Goal: Task Accomplishment & Management: Manage account settings

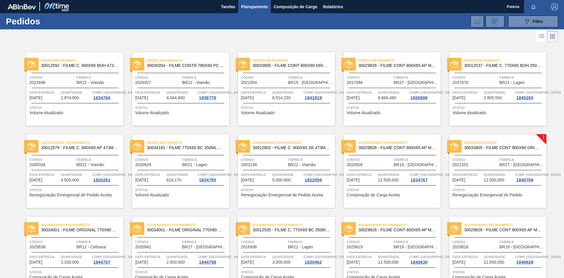
click at [522, 24] on button "089F7B8B-B2A5-4AFE-B5C0-19BA573D28AC Filtro" at bounding box center [533, 22] width 50 height 12
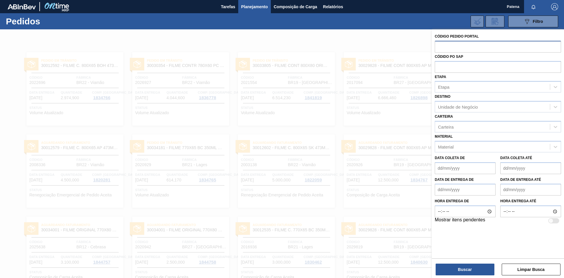
click at [464, 48] on input "text" at bounding box center [497, 46] width 126 height 11
type input "2008336"
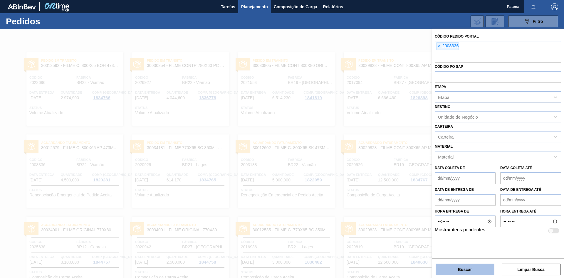
click at [459, 273] on button "Buscar" at bounding box center [464, 270] width 59 height 12
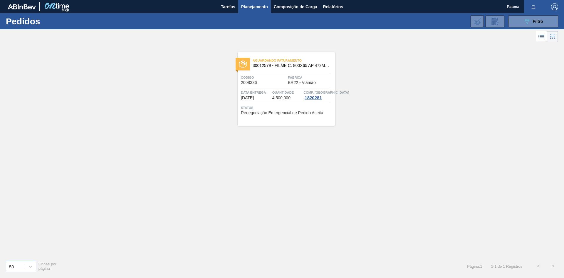
click at [284, 90] on span "Quantidade" at bounding box center [287, 93] width 30 height 6
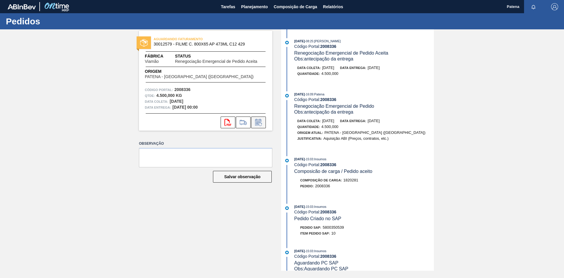
click at [258, 123] on icon at bounding box center [258, 122] width 9 height 7
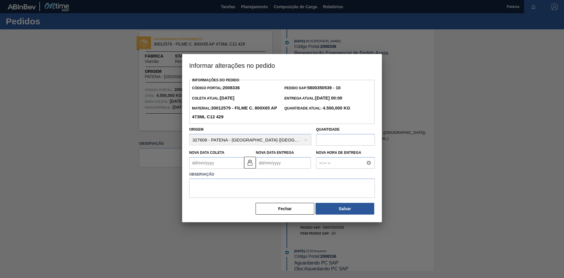
click at [215, 161] on Coleta2008336 "Nova Data Coleta" at bounding box center [216, 163] width 55 height 12
type Coleta2008336 "0"
click at [245, 198] on div "3" at bounding box center [244, 196] width 8 height 8
type Coleta2008336 "[DATE]"
click at [286, 163] on Entrega2008336 "Nova Data Entrega" at bounding box center [283, 163] width 55 height 12
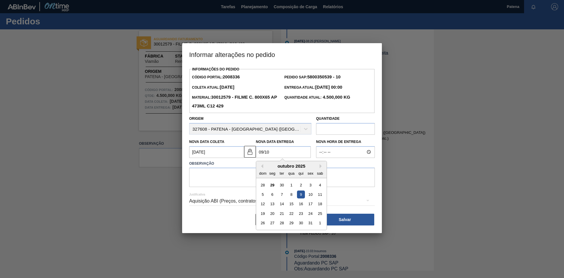
click at [301, 194] on div "9" at bounding box center [301, 194] width 8 height 8
type Entrega2008336 "[DATE]"
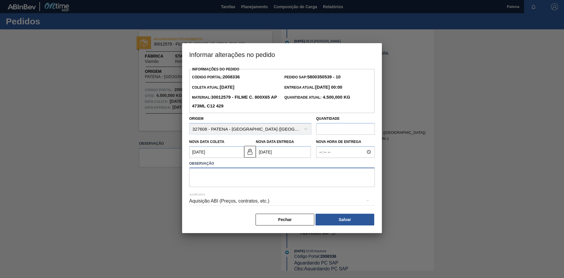
click at [239, 178] on textarea at bounding box center [282, 177] width 186 height 19
type textarea "Entrega dia 09/10"
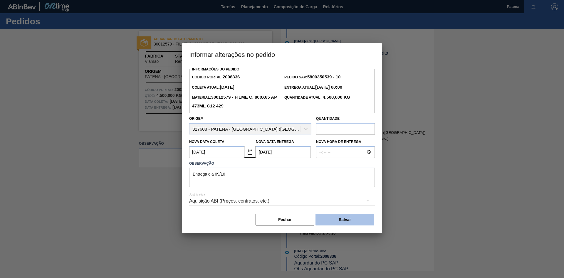
click at [345, 221] on button "Salvar" at bounding box center [344, 220] width 59 height 12
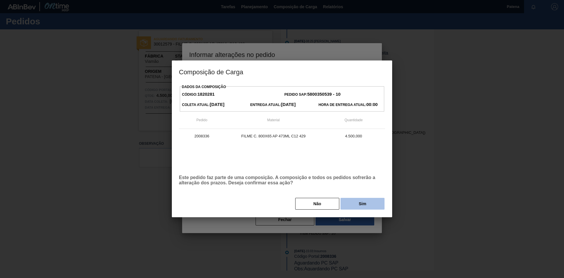
click at [360, 202] on button "Sim" at bounding box center [362, 204] width 44 height 12
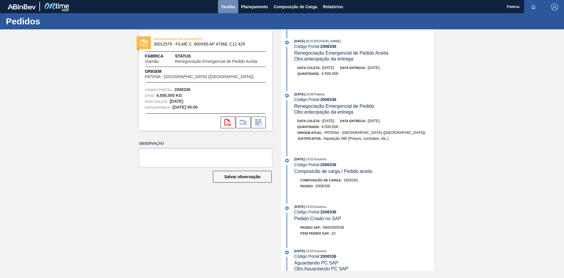
click at [229, 8] on span "Tarefas" at bounding box center [228, 6] width 14 height 7
